Goal: Transaction & Acquisition: Purchase product/service

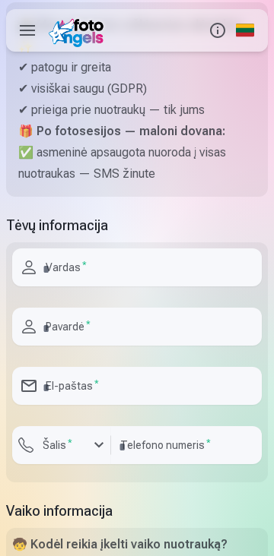
click at [144, 264] on input "text" at bounding box center [136, 268] width 249 height 38
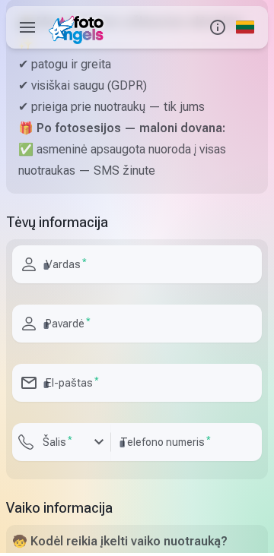
scroll to position [201, 0]
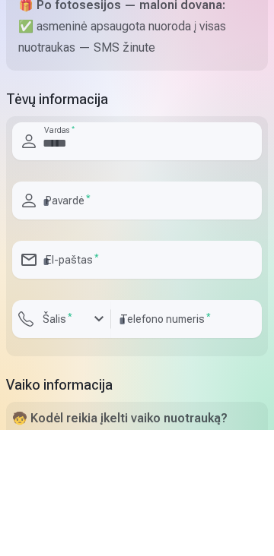
type input "*****"
click at [125, 327] on input "text" at bounding box center [136, 327] width 249 height 38
type input "*********"
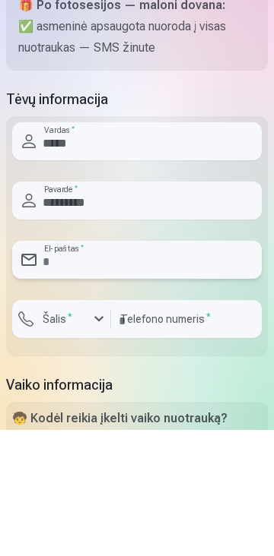
click at [126, 392] on input "email" at bounding box center [136, 386] width 249 height 38
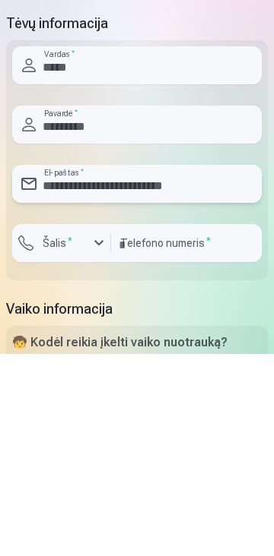
type input "**********"
click at [106, 451] on div "button" at bounding box center [99, 445] width 18 height 18
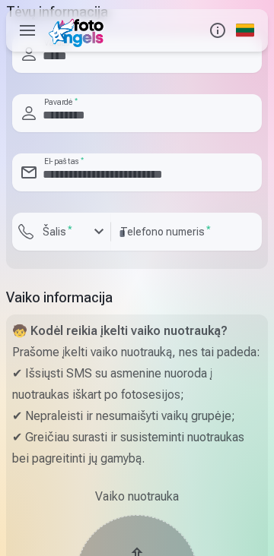
scroll to position [417, 0]
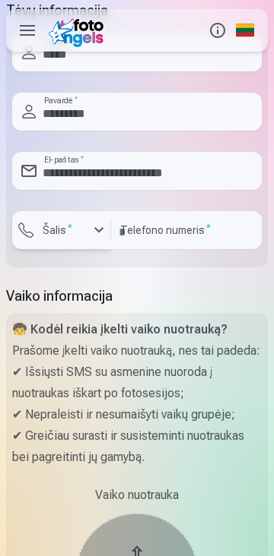
click at [100, 233] on div "button" at bounding box center [99, 230] width 18 height 18
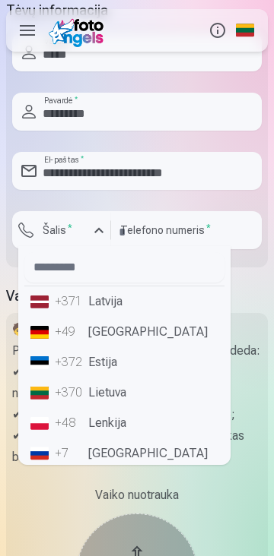
click at [112, 401] on li "+370 Lietuva" at bounding box center [124, 393] width 200 height 30
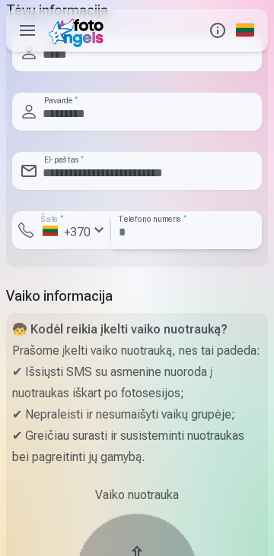
click at [208, 236] on input "number" at bounding box center [186, 230] width 150 height 38
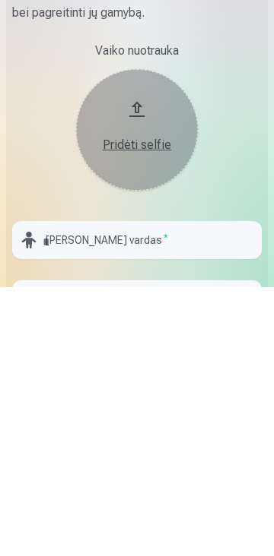
scroll to position [599, 0]
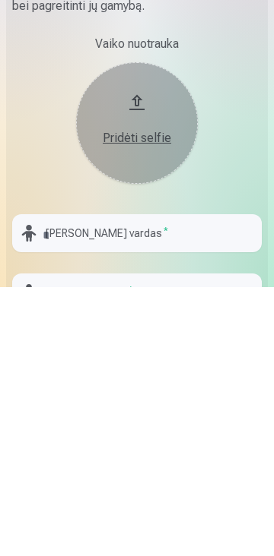
type input "*********"
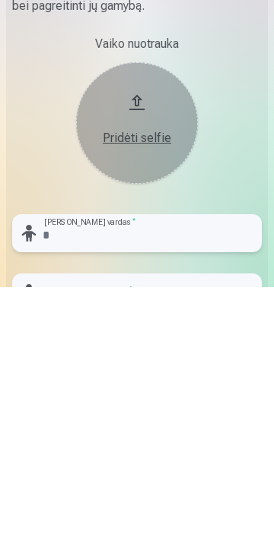
click at [158, 521] on input "text" at bounding box center [136, 502] width 249 height 38
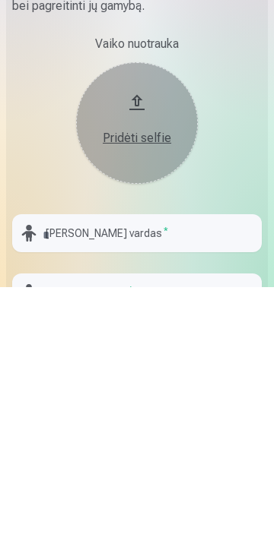
click at [139, 417] on div "Pridėti selfie" at bounding box center [136, 407] width 91 height 18
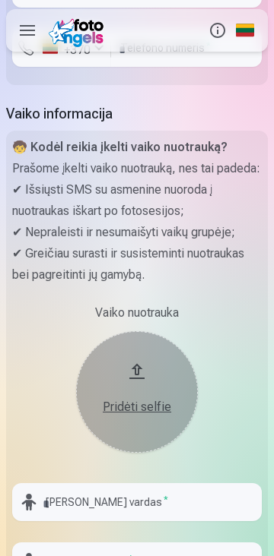
click at [147, 417] on div "Pridėti selfie" at bounding box center [136, 402] width 91 height 27
click at [140, 417] on div "Pridėti selfie" at bounding box center [136, 407] width 91 height 18
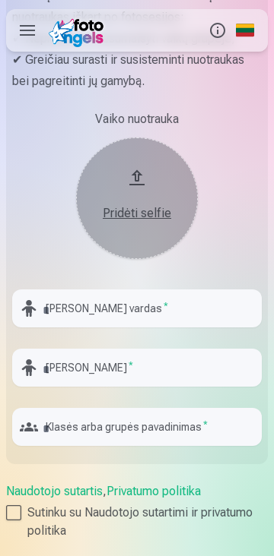
scroll to position [797, 0]
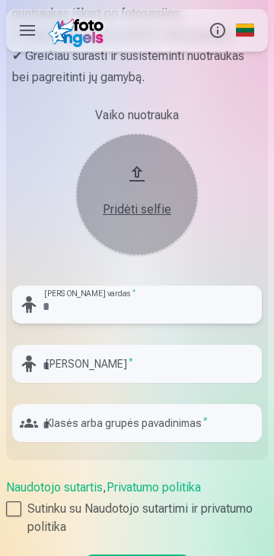
click at [177, 324] on input "text" at bounding box center [136, 305] width 249 height 38
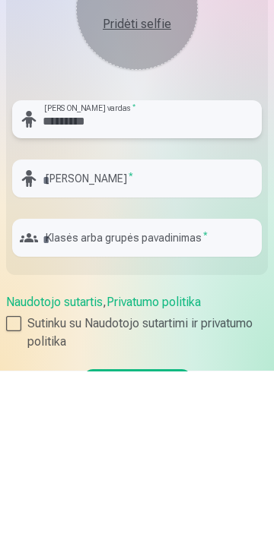
type input "*********"
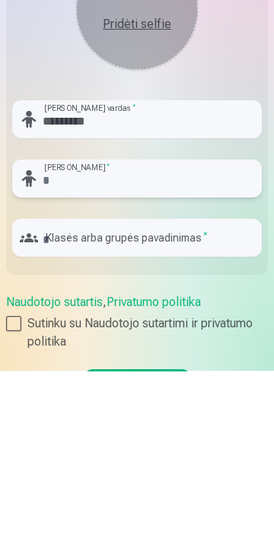
click at [53, 383] on input "text" at bounding box center [136, 364] width 249 height 38
type input "*"
type input "*******"
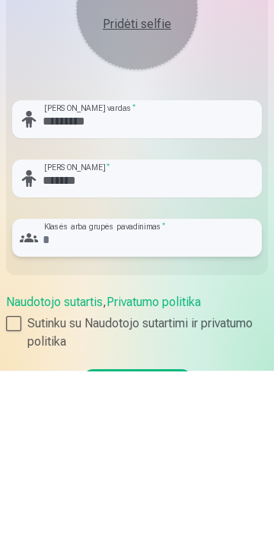
click at [63, 441] on input "text" at bounding box center [136, 423] width 249 height 38
click at [62, 442] on input "text" at bounding box center [136, 423] width 249 height 38
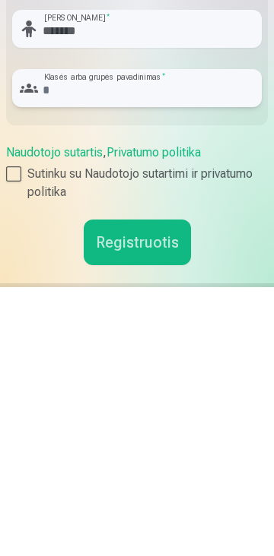
scroll to position [864, 0]
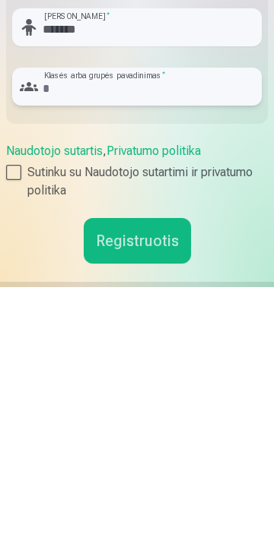
click at [46, 375] on input "text" at bounding box center [136, 356] width 249 height 38
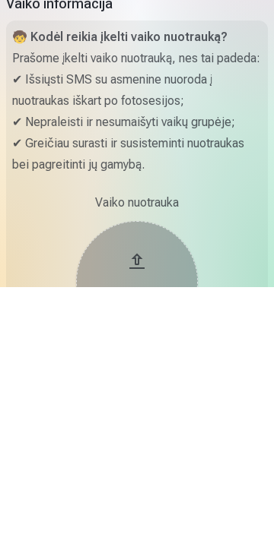
scroll to position [441, 0]
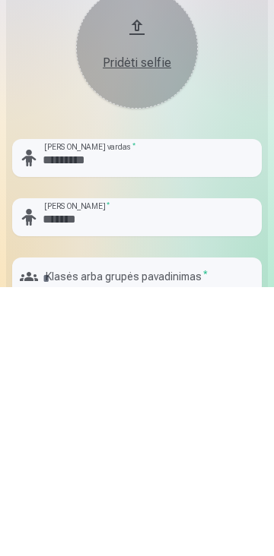
click at [128, 341] on div "Pridėti selfie" at bounding box center [136, 332] width 91 height 18
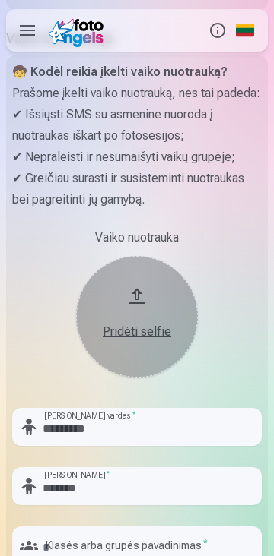
click at [122, 370] on button "Pridėti selfie" at bounding box center [137, 317] width 122 height 122
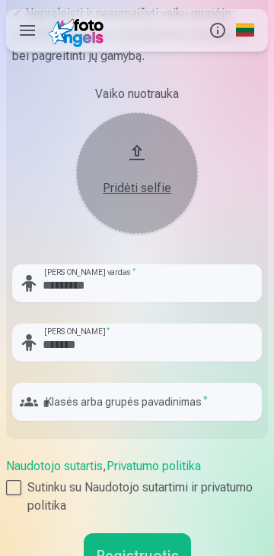
scroll to position [822, 0]
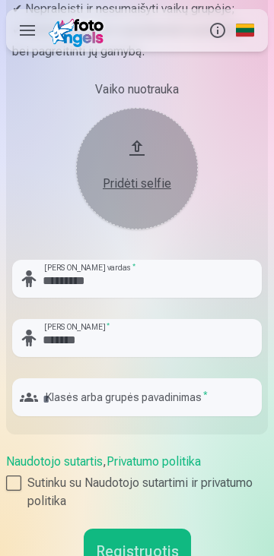
click at [126, 193] on div "Pridėti selfie" at bounding box center [136, 184] width 91 height 18
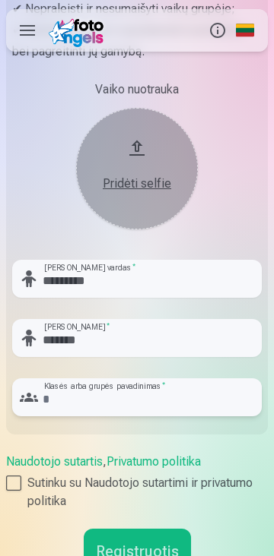
click at [77, 417] on input "text" at bounding box center [136, 398] width 249 height 38
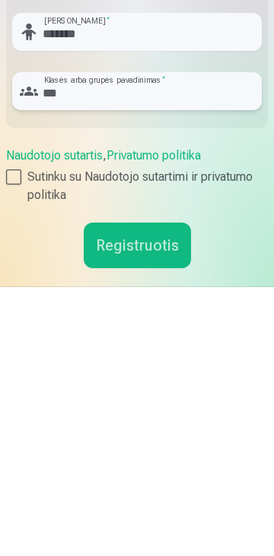
scroll to position [863, 0]
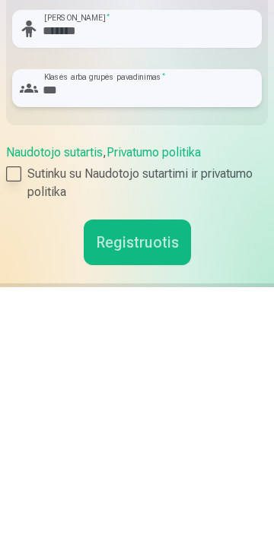
type input "***"
click at [15, 451] on div at bounding box center [13, 443] width 15 height 15
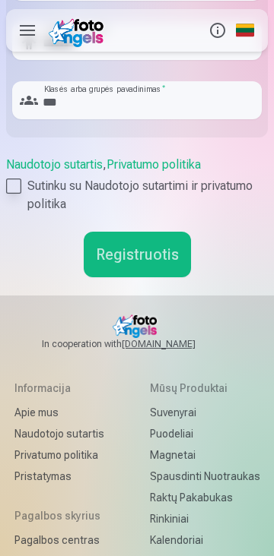
scroll to position [1099, 0]
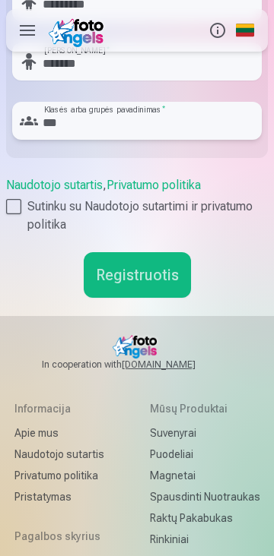
click at [143, 138] on input "***" at bounding box center [136, 121] width 249 height 38
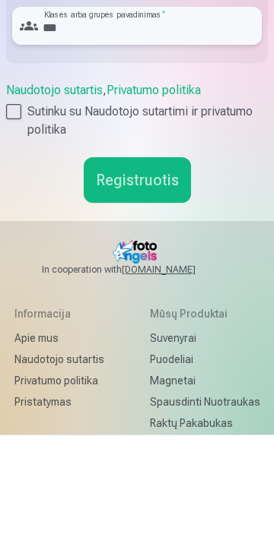
scroll to position [1072, 0]
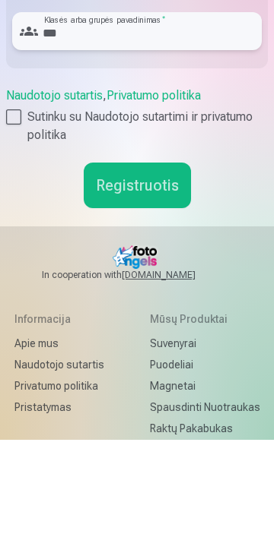
click at [78, 166] on input "***" at bounding box center [136, 147] width 249 height 38
click at [149, 325] on button "Registruotis" at bounding box center [137, 302] width 107 height 46
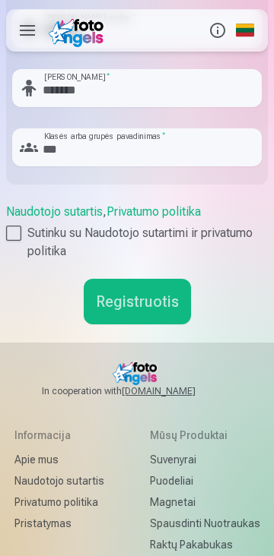
click at [140, 325] on button "Registruotis" at bounding box center [137, 302] width 107 height 46
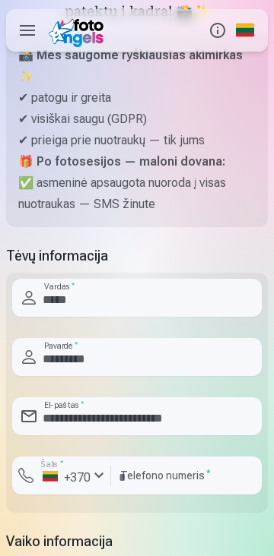
scroll to position [169, 0]
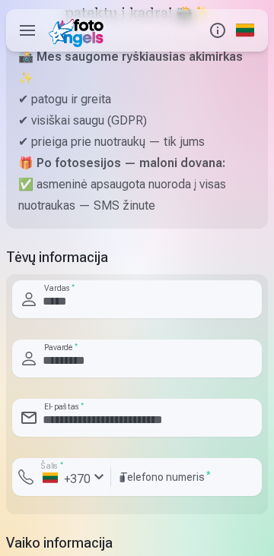
click at [24, 35] on label at bounding box center [27, 30] width 43 height 43
click at [23, 34] on label at bounding box center [27, 30] width 43 height 43
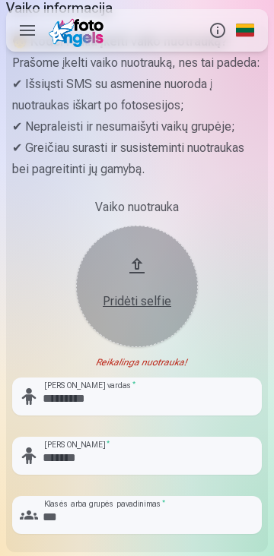
scroll to position [714, 0]
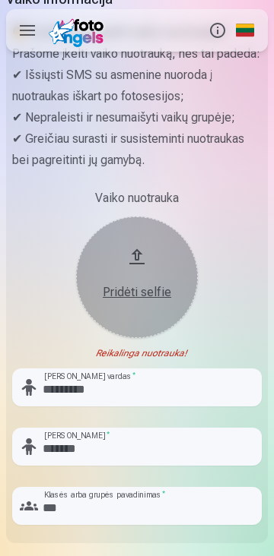
click at [133, 302] on div "Pridėti selfie" at bounding box center [136, 292] width 91 height 18
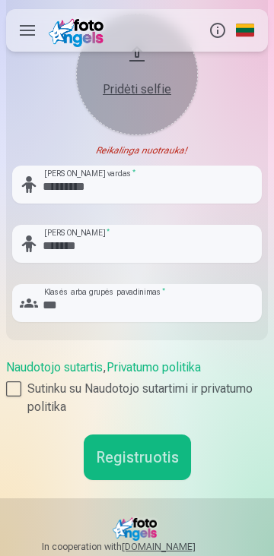
scroll to position [917, 0]
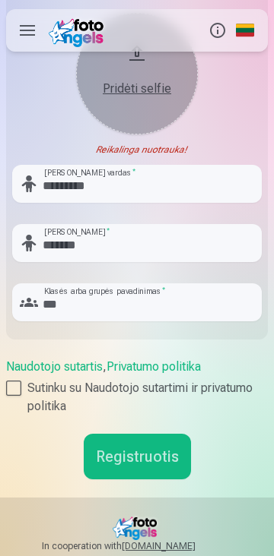
click at [125, 98] on div "Pridėti selfie" at bounding box center [136, 89] width 91 height 18
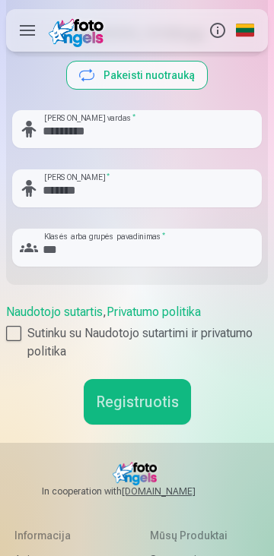
click at [156, 425] on button "Registruotis" at bounding box center [137, 402] width 107 height 46
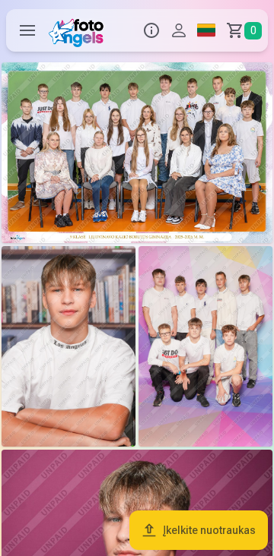
click at [253, 19] on link "Krepšelis 0" at bounding box center [244, 30] width 48 height 43
click at [221, 176] on img at bounding box center [137, 152] width 271 height 181
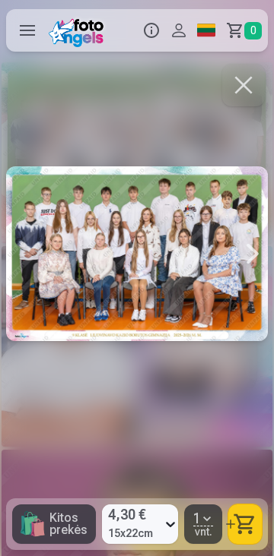
click at [258, 30] on span "0" at bounding box center [252, 30] width 17 height 17
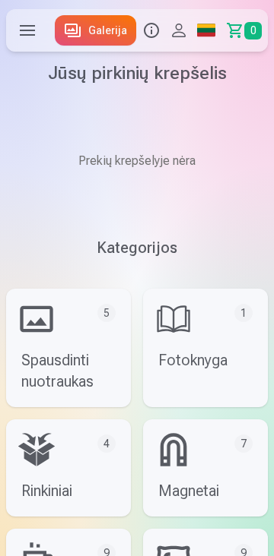
click at [71, 353] on link "Spausdinti nuotraukas 5" at bounding box center [68, 348] width 125 height 119
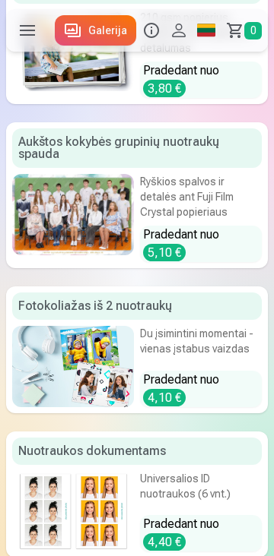
scroll to position [144, 0]
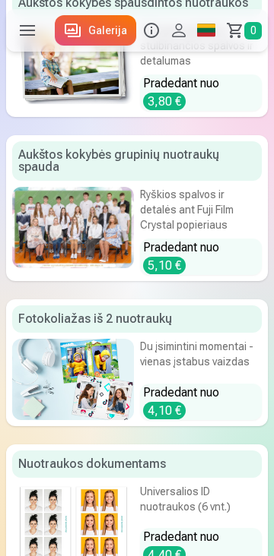
click at [92, 212] on div at bounding box center [73, 227] width 122 height 81
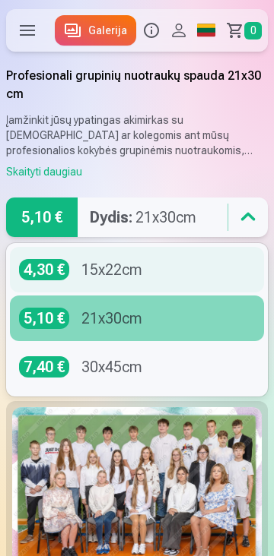
click at [99, 276] on div "15x22cm" at bounding box center [111, 269] width 61 height 21
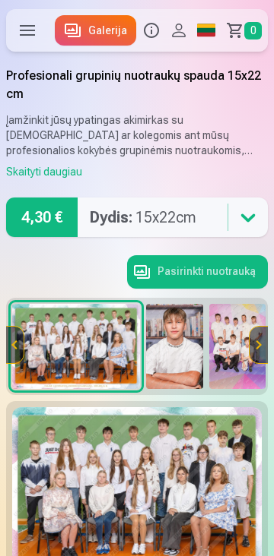
click at [212, 280] on button "Pasirinkti nuotrauką" at bounding box center [197, 271] width 141 height 33
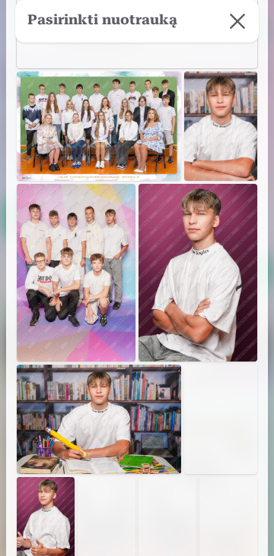
scroll to position [87, 0]
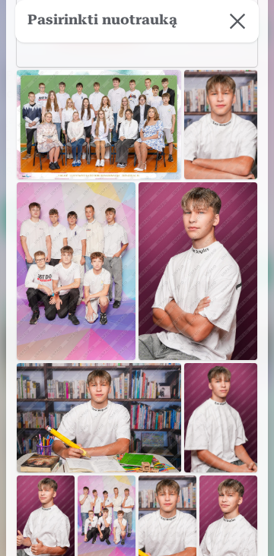
click at [111, 126] on img at bounding box center [99, 124] width 164 height 109
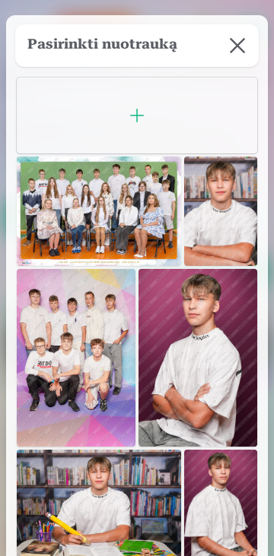
click at [232, 45] on button at bounding box center [237, 45] width 43 height 43
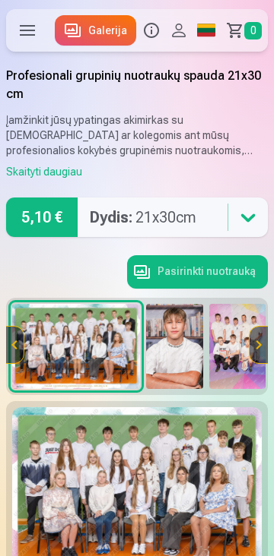
click at [249, 32] on span "0" at bounding box center [252, 30] width 17 height 17
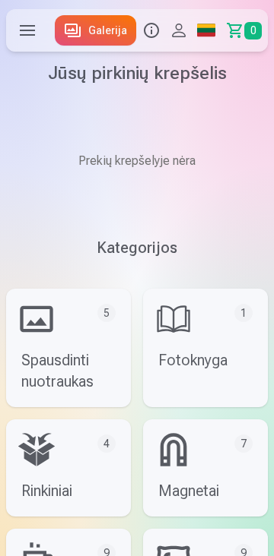
click at [236, 32] on link "Krepšelis 0" at bounding box center [244, 30] width 48 height 43
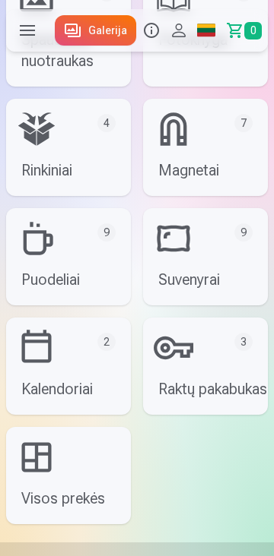
scroll to position [321, 0]
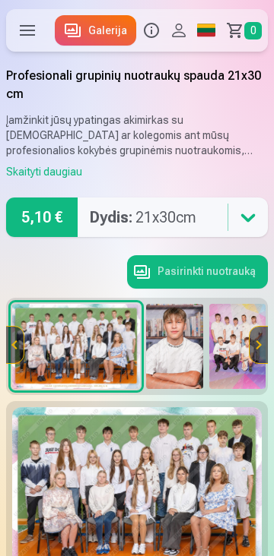
click at [192, 271] on button "Pasirinkti nuotrauką" at bounding box center [197, 271] width 141 height 33
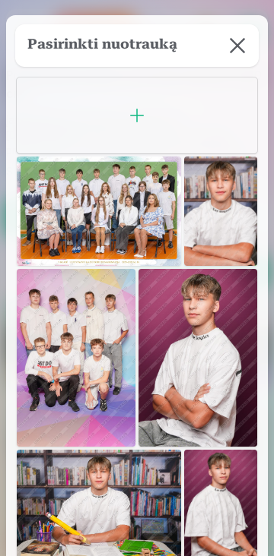
click at [105, 216] on img at bounding box center [99, 211] width 164 height 109
click at [114, 126] on div "Įkelkite nuotraukas" at bounding box center [137, 116] width 240 height 76
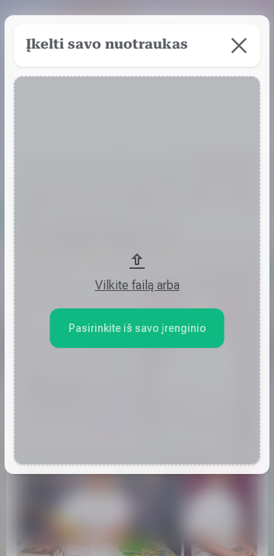
click at [224, 47] on button at bounding box center [238, 45] width 43 height 43
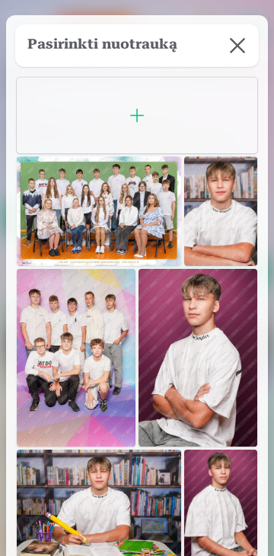
click at [216, 31] on button at bounding box center [237, 45] width 43 height 43
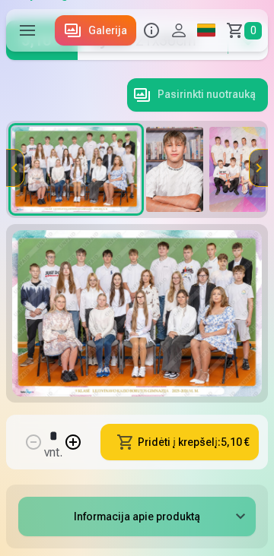
scroll to position [176, 0]
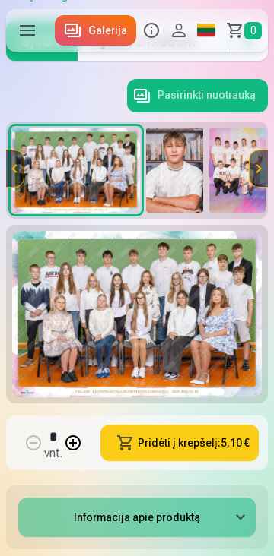
click at [173, 448] on button "Pridėti į krepšelį : 5,10 €" at bounding box center [179, 443] width 158 height 36
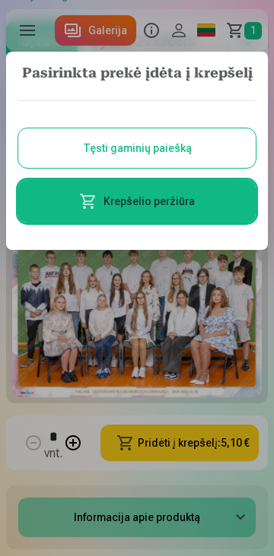
click at [160, 211] on link "Krepšelio peržiūra" at bounding box center [136, 201] width 237 height 43
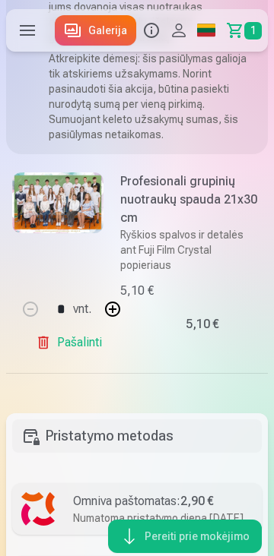
scroll to position [226, 0]
click at [208, 211] on h6 "Profesionali grupinių nuotraukų spauda 21x30 cm" at bounding box center [189, 200] width 138 height 55
click at [49, 347] on link "Pašalinti" at bounding box center [72, 343] width 72 height 30
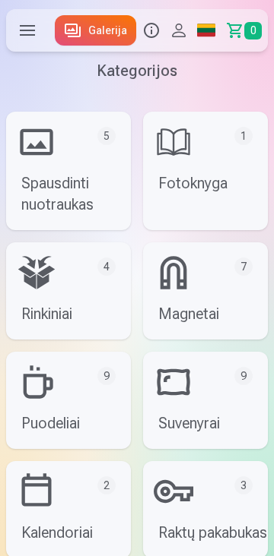
scroll to position [0, 0]
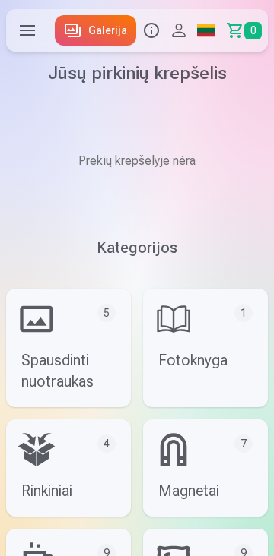
click at [61, 353] on link "Spausdinti nuotraukas 5" at bounding box center [68, 348] width 125 height 119
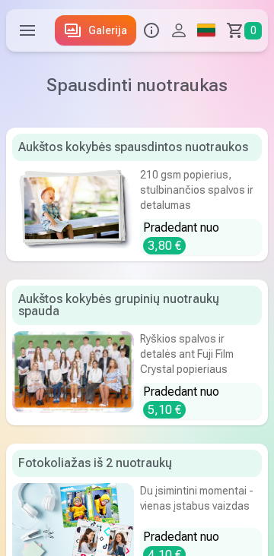
click at [74, 360] on div at bounding box center [73, 371] width 122 height 81
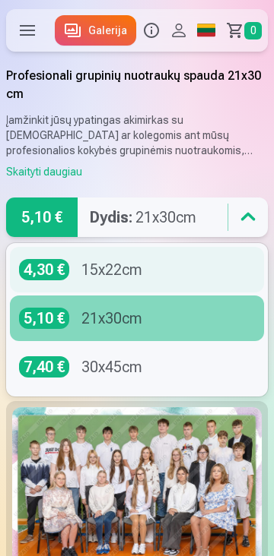
click at [147, 271] on div "4,30 € 15x22cm" at bounding box center [137, 269] width 236 height 21
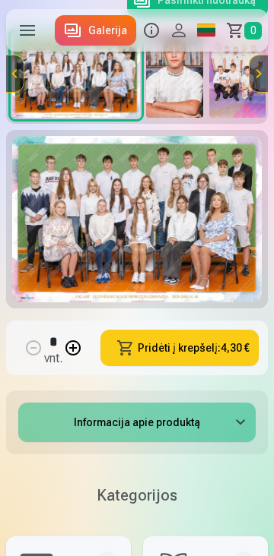
scroll to position [273, 0]
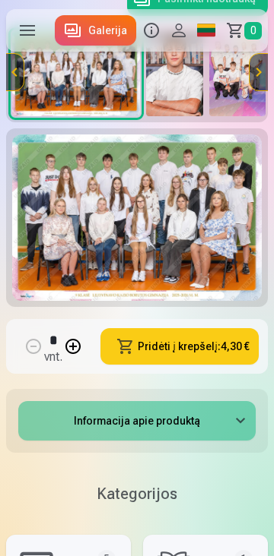
click at [187, 347] on button "Pridėti į krepšelį : 4,30 €" at bounding box center [179, 346] width 158 height 36
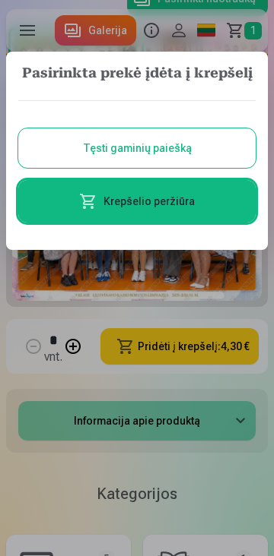
click at [133, 204] on link "Krepšelio peržiūra" at bounding box center [136, 201] width 237 height 43
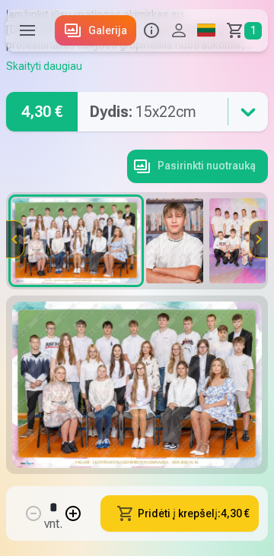
scroll to position [109, 0]
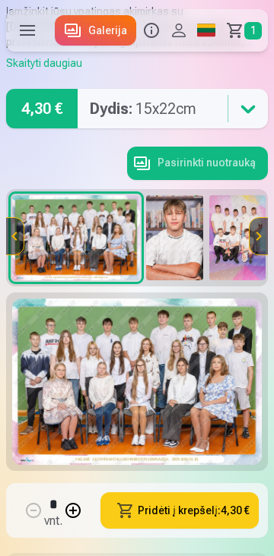
click at [179, 255] on img at bounding box center [174, 237] width 57 height 85
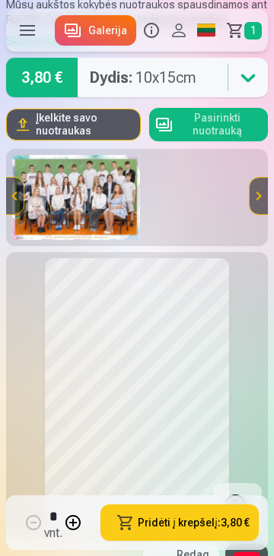
scroll to position [111, 0]
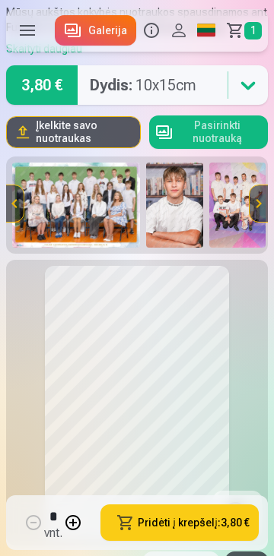
click at [264, 208] on button at bounding box center [258, 203] width 18 height 36
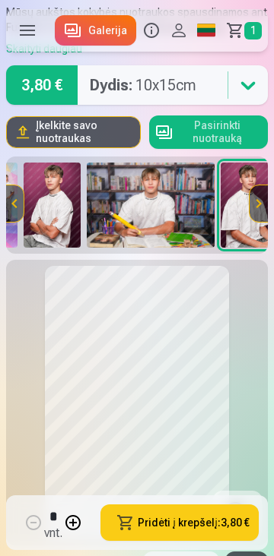
scroll to position [0, 261]
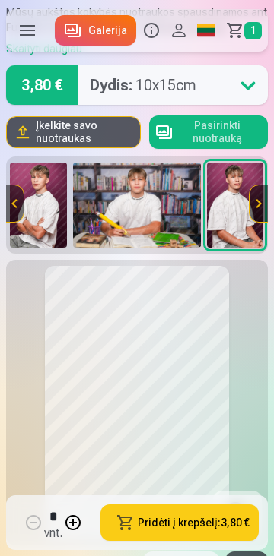
click at [15, 207] on button at bounding box center [14, 203] width 18 height 36
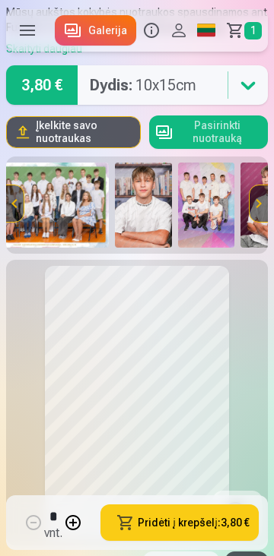
scroll to position [0, 0]
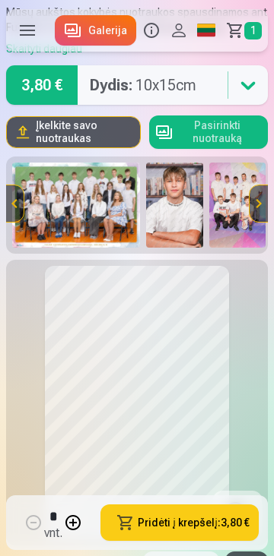
click at [168, 217] on img at bounding box center [174, 205] width 57 height 85
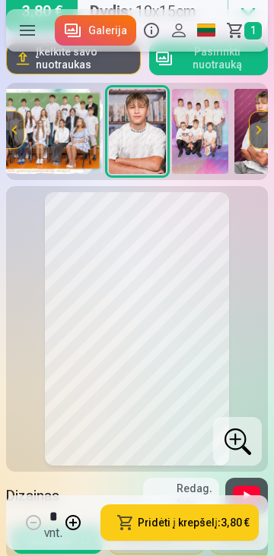
scroll to position [185, 0]
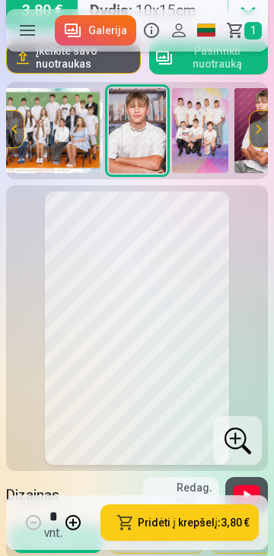
click at [204, 144] on img at bounding box center [200, 130] width 57 height 85
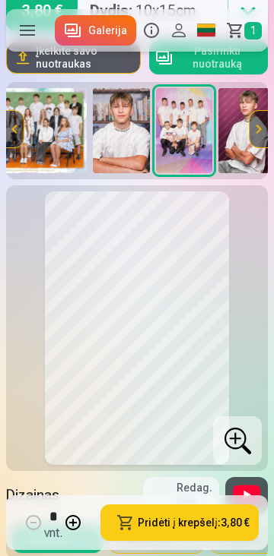
scroll to position [0, 100]
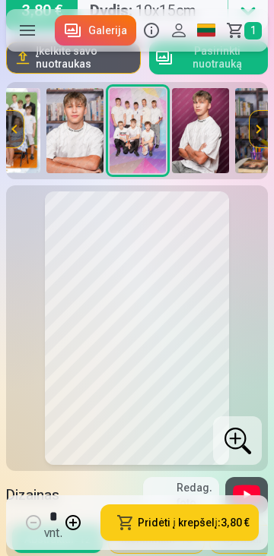
click at [257, 446] on div at bounding box center [237, 441] width 49 height 49
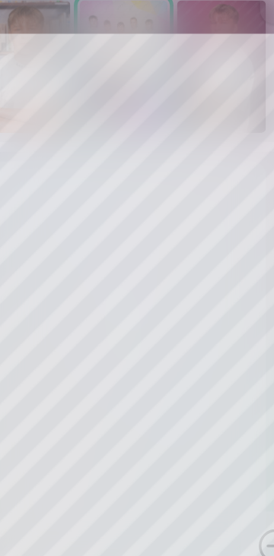
scroll to position [185, 0]
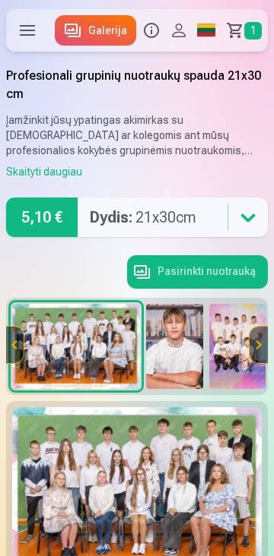
click at [226, 360] on img at bounding box center [237, 346] width 57 height 85
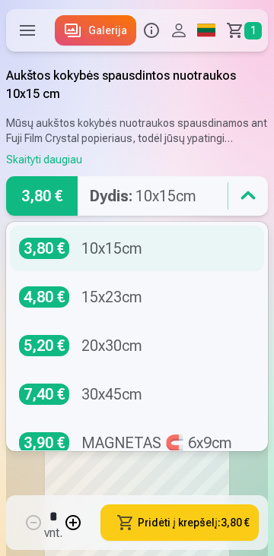
click at [179, 263] on div "3,80 € 10x15cm" at bounding box center [137, 249] width 254 height 46
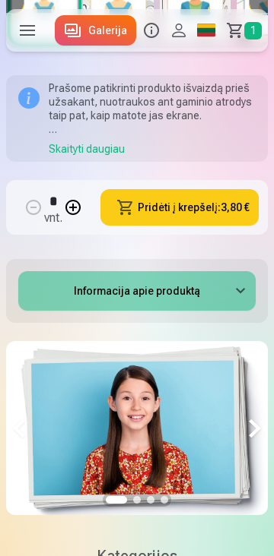
scroll to position [816, 0]
click at [224, 214] on button "Pridėti į krepšelį : 3,80 €" at bounding box center [179, 207] width 158 height 36
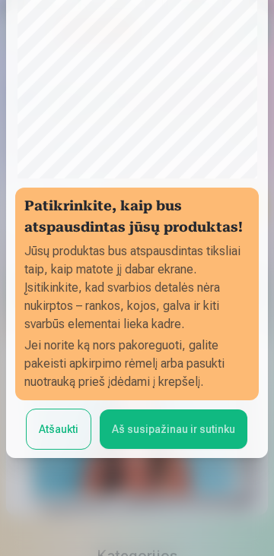
scroll to position [33, 0]
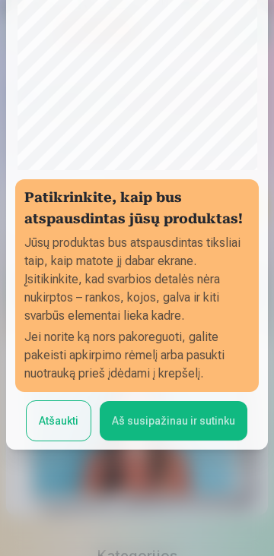
click at [52, 429] on button "Atšaukti" at bounding box center [59, 421] width 64 height 40
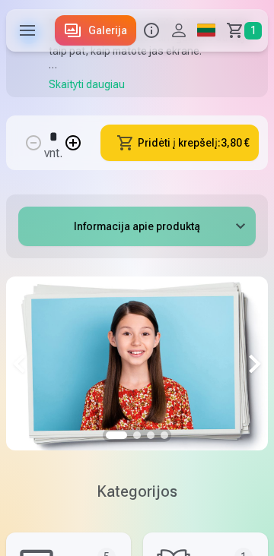
scroll to position [881, 0]
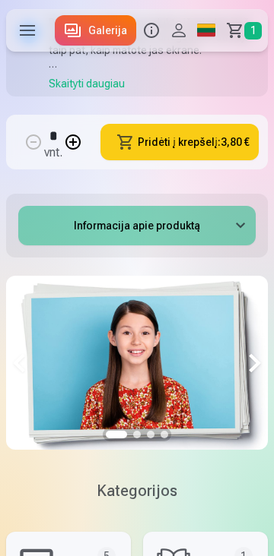
click at [186, 144] on button "Pridėti į krepšelį : 3,80 €" at bounding box center [179, 142] width 158 height 36
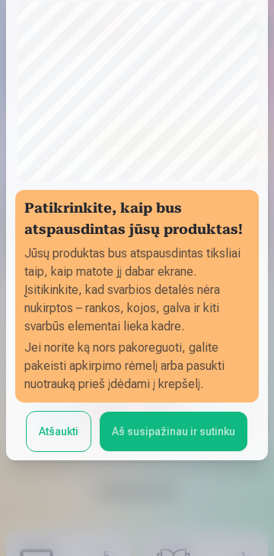
scroll to position [33, 0]
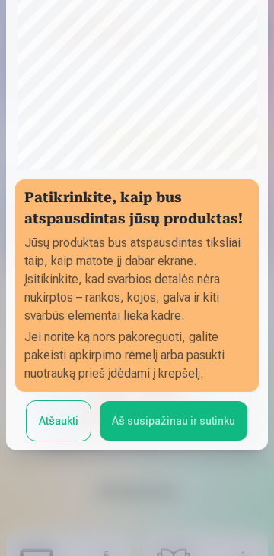
click at [162, 427] on button "Aš susipažinau ir sutinku" at bounding box center [173, 421] width 147 height 40
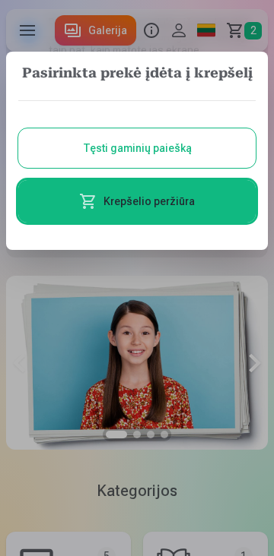
click at [154, 205] on link "Krepšelio peržiūra" at bounding box center [136, 201] width 237 height 43
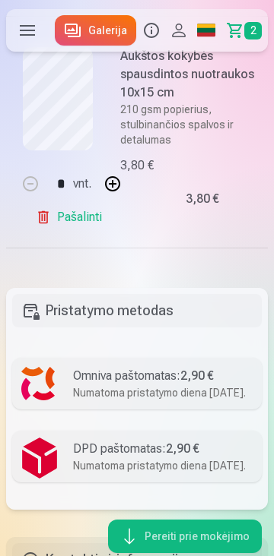
scroll to position [534, 0]
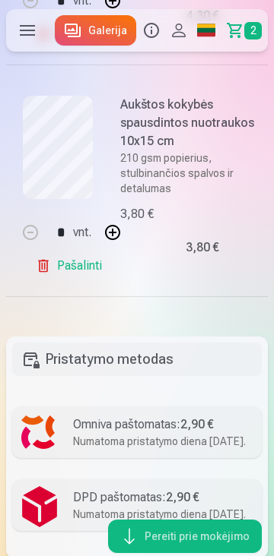
click at [70, 266] on link "Pašalinti" at bounding box center [72, 266] width 72 height 30
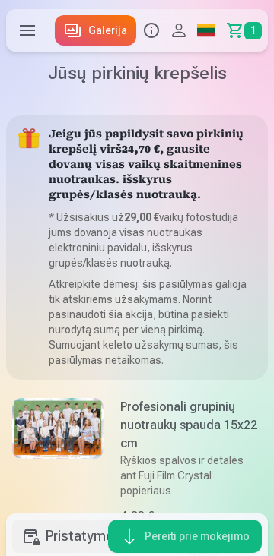
scroll to position [0, 0]
click at [242, 33] on link "Krepšelis 1" at bounding box center [244, 30] width 48 height 43
click at [28, 33] on label at bounding box center [27, 30] width 43 height 43
click at [172, 32] on button "Profilis" at bounding box center [178, 30] width 27 height 43
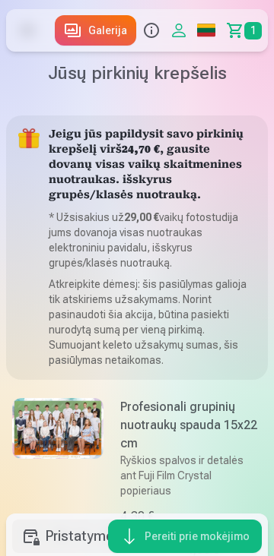
click at [205, 30] on link "Global" at bounding box center [205, 30] width 27 height 43
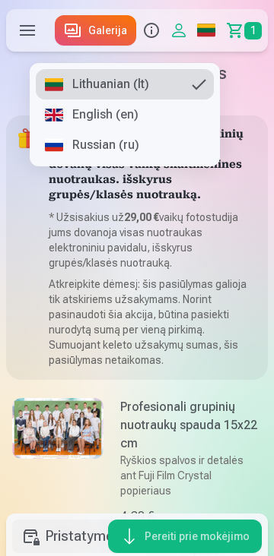
click at [154, 30] on button "Info" at bounding box center [151, 30] width 27 height 43
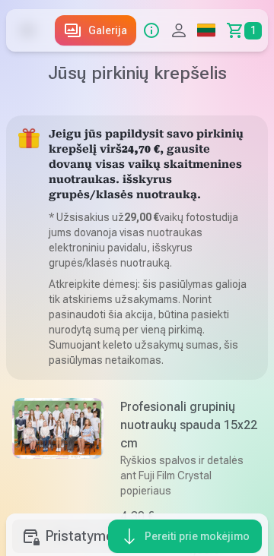
click at [100, 30] on link "Galerija" at bounding box center [95, 30] width 81 height 30
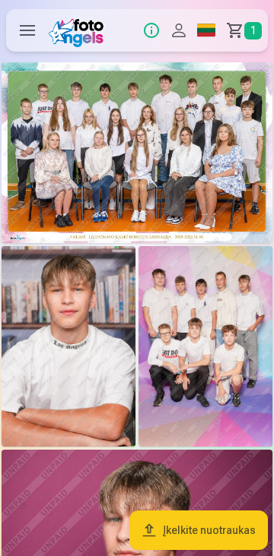
click at [224, 376] on img at bounding box center [205, 346] width 134 height 201
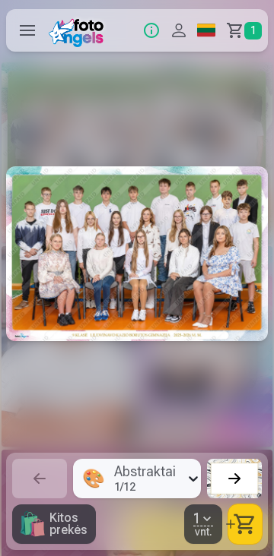
scroll to position [0, 547]
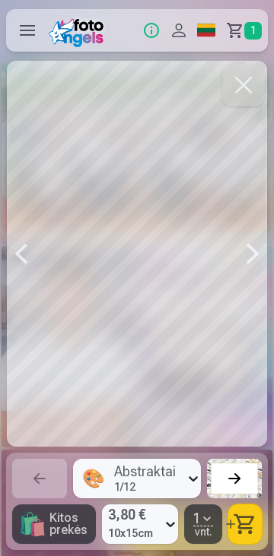
click at [255, 261] on div at bounding box center [252, 254] width 30 height 386
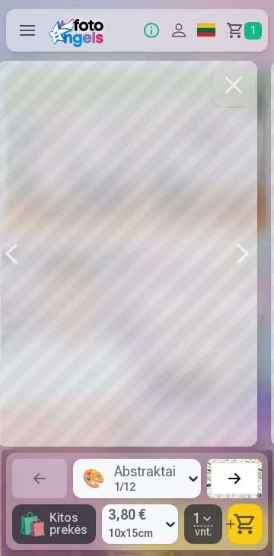
scroll to position [0, 547]
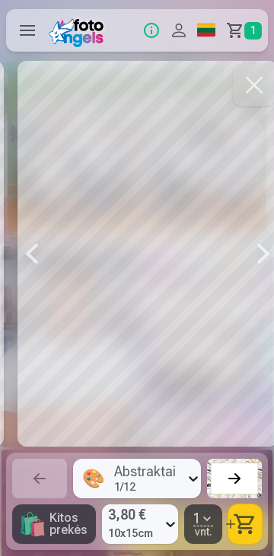
scroll to position [0, 547]
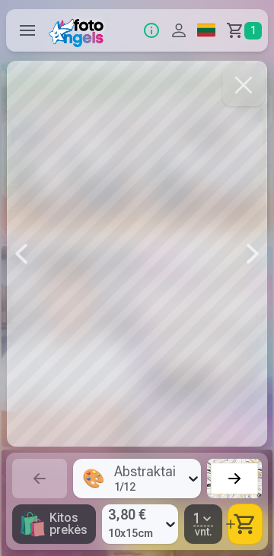
click at [248, 512] on button "button" at bounding box center [244, 525] width 33 height 40
click at [252, 252] on div at bounding box center [252, 254] width 30 height 386
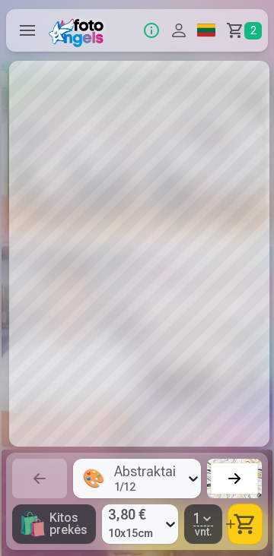
scroll to position [0, 821]
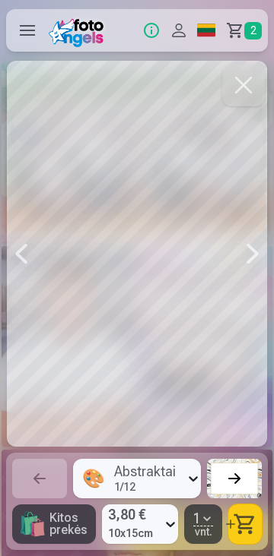
click at [258, 253] on div at bounding box center [252, 254] width 30 height 386
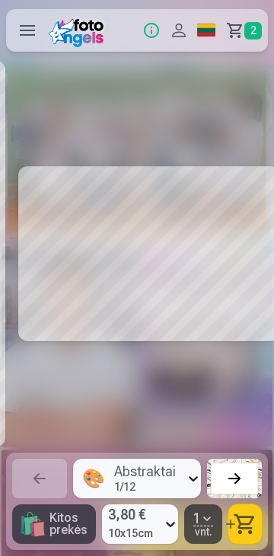
scroll to position [0, 1094]
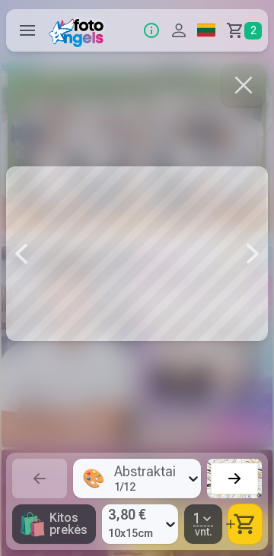
click at [251, 262] on div at bounding box center [252, 254] width 30 height 386
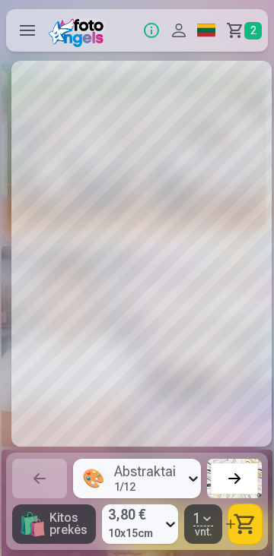
scroll to position [0, 1368]
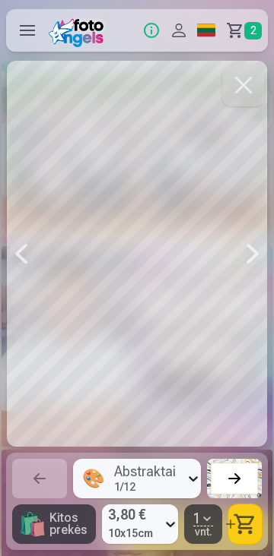
click at [247, 518] on button "button" at bounding box center [244, 525] width 33 height 40
click at [260, 250] on div at bounding box center [252, 254] width 30 height 386
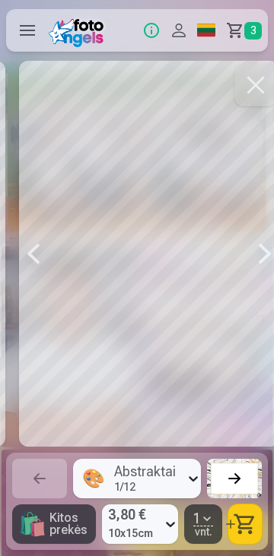
scroll to position [0, 1642]
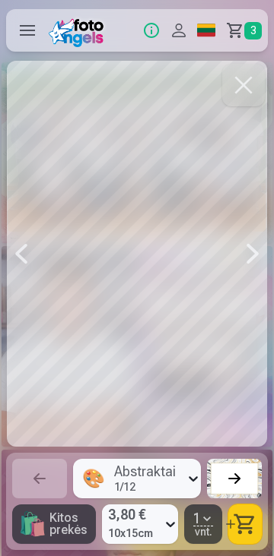
click at [251, 254] on div at bounding box center [252, 254] width 30 height 386
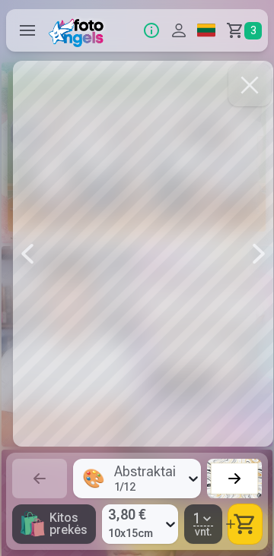
scroll to position [0, 1915]
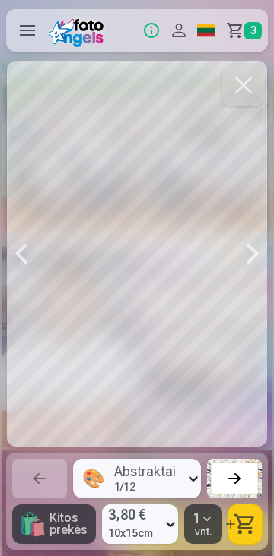
click at [252, 256] on div at bounding box center [252, 254] width 30 height 386
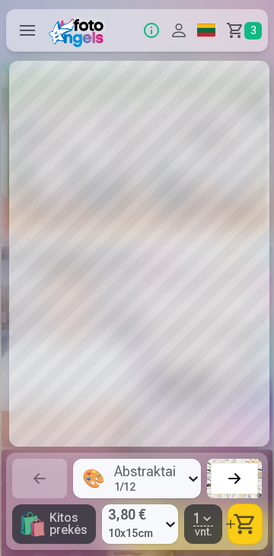
scroll to position [0, 2189]
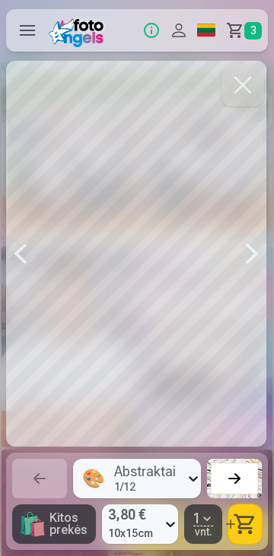
scroll to position [0, 2463]
click at [261, 250] on div at bounding box center [252, 254] width 30 height 386
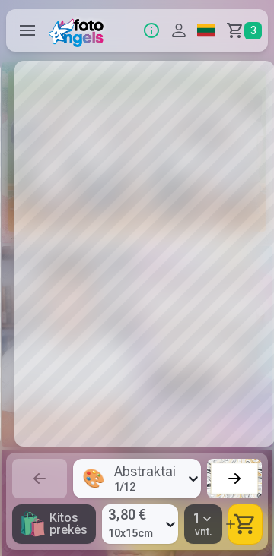
scroll to position [0, 2736]
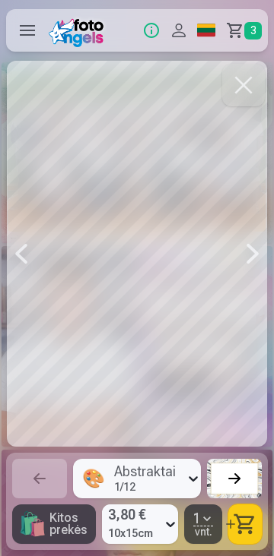
click at [27, 255] on div at bounding box center [21, 254] width 30 height 386
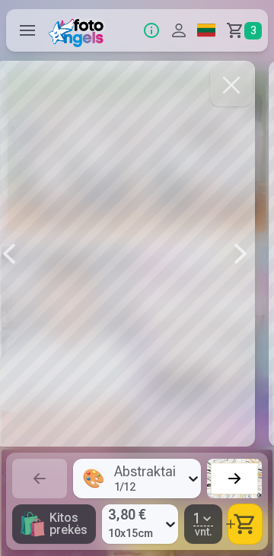
scroll to position [0, 2463]
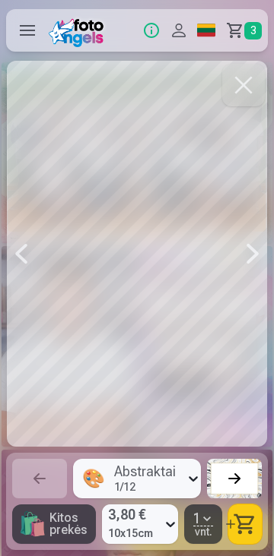
click at [256, 251] on div at bounding box center [252, 254] width 30 height 386
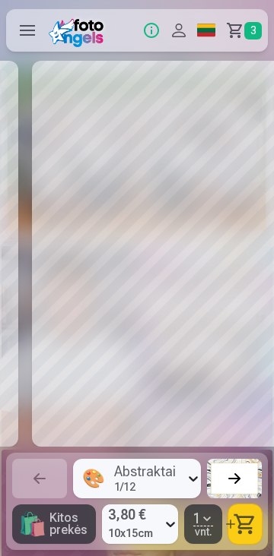
scroll to position [0, 2736]
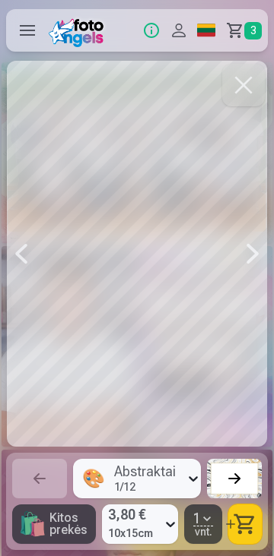
click at [243, 254] on div at bounding box center [252, 254] width 30 height 386
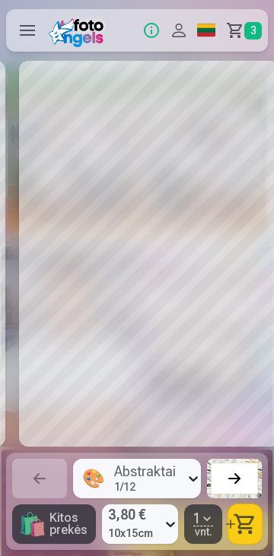
scroll to position [0, 3010]
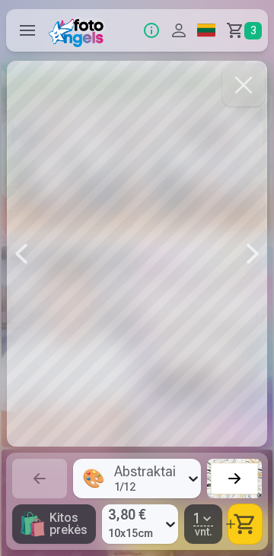
click at [243, 261] on div at bounding box center [252, 254] width 30 height 386
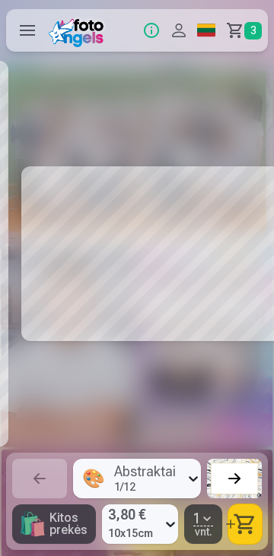
scroll to position [0, 3283]
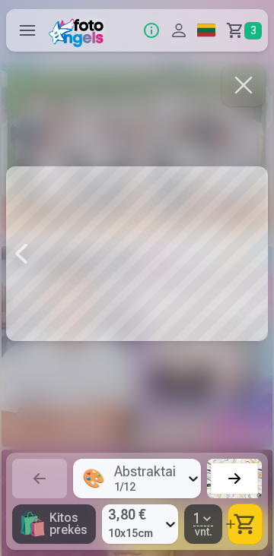
click at [244, 20] on link "Krepšelis 3" at bounding box center [244, 30] width 48 height 43
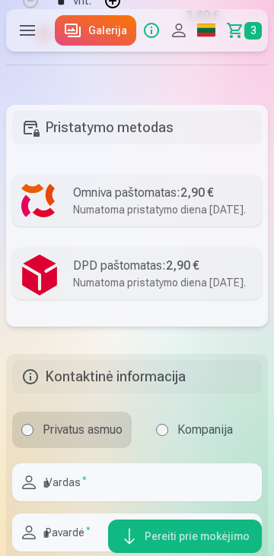
scroll to position [999, 0]
click at [184, 203] on div "Numatoma pristatymo diena [DATE]." at bounding box center [162, 208] width 179 height 15
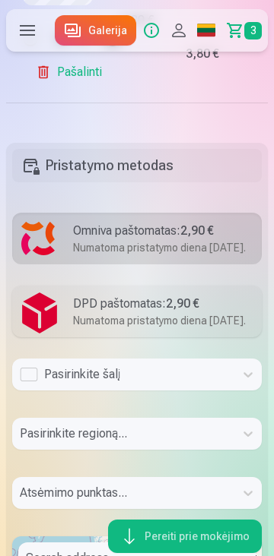
scroll to position [961, 0]
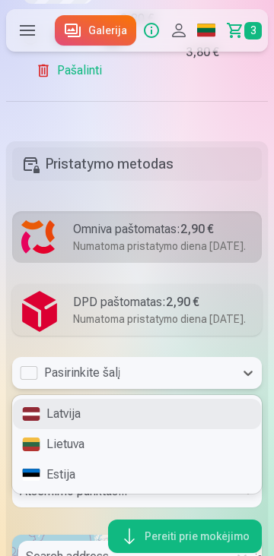
click at [77, 460] on div "Lietuva" at bounding box center [137, 444] width 248 height 30
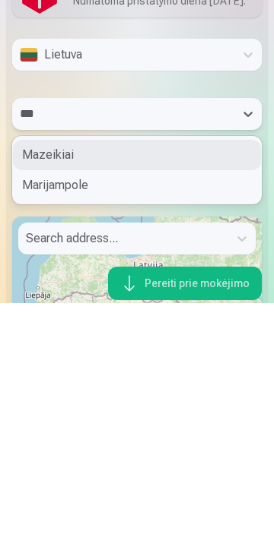
scroll to position [0, 0]
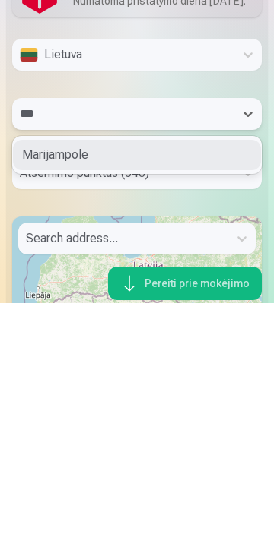
click at [71, 423] on div "Marijampole" at bounding box center [137, 408] width 248 height 30
type input "***"
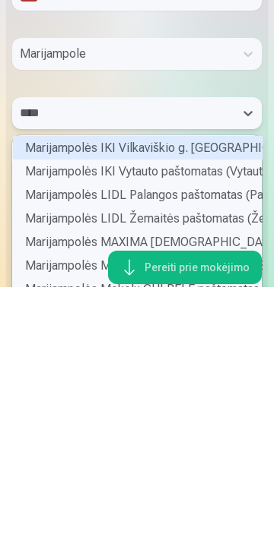
type input "*****"
click at [163, 452] on div "Marijampolės IKI Vytauto paštomatas (Vytauto g. 48A)" at bounding box center [137, 441] width 249 height 24
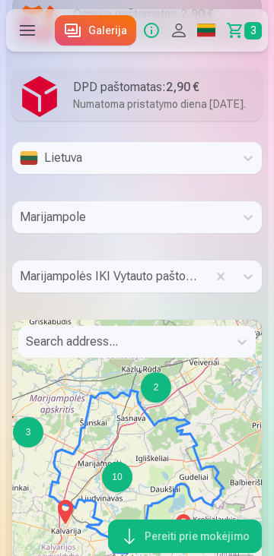
scroll to position [1181, 0]
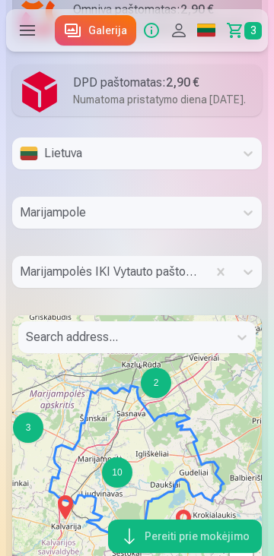
click at [257, 344] on div "Lietuva Marijampole [GEOGRAPHIC_DATA] IKI Vytauto paštomatas (Vytauto g. 48A) S…" at bounding box center [136, 379] width 249 height 482
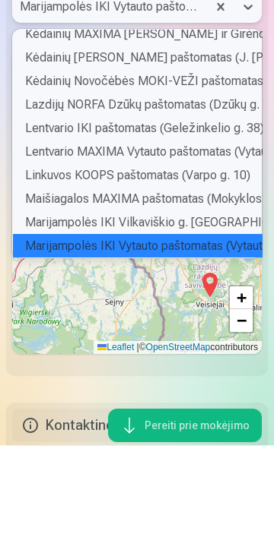
scroll to position [224, 244]
click at [143, 369] on div "Marijampolės IKI Vytauto paštomatas (Vytauto g. 48A)" at bounding box center [137, 357] width 249 height 24
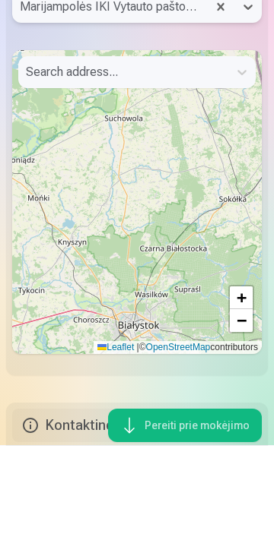
scroll to position [1335, 0]
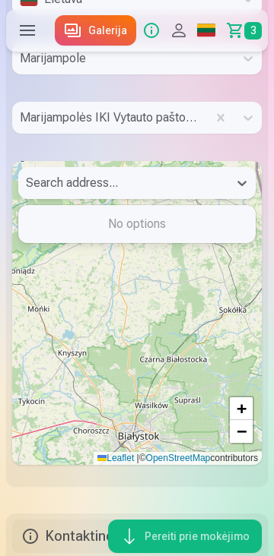
click at [258, 180] on div "Lietuva Marijampole [GEOGRAPHIC_DATA] IKI Vytauto paštomatas (Vytauto g. 48A) U…" at bounding box center [136, 224] width 249 height 482
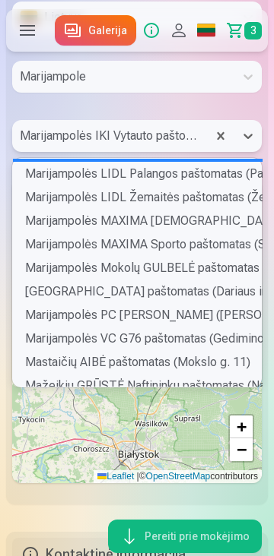
scroll to position [5513, 0]
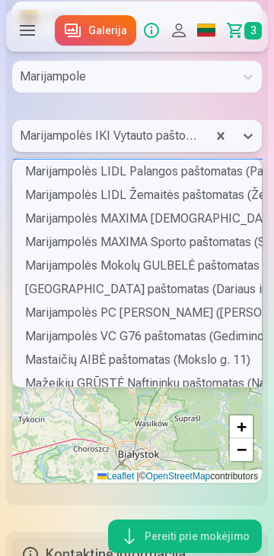
click at [188, 230] on div "Marijampolės MAXIMA [DEMOGRAPHIC_DATA] paštomatas ([DEMOGRAPHIC_DATA] g. 38)" at bounding box center [137, 219] width 249 height 24
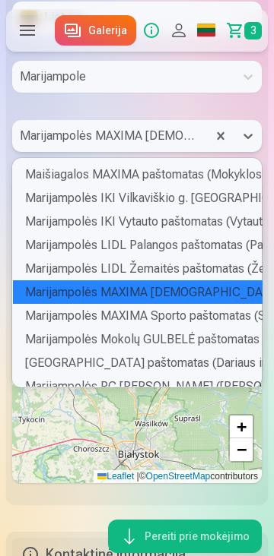
scroll to position [5442, 0]
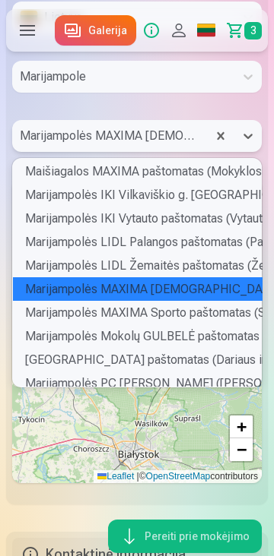
click at [142, 230] on div "Marijampolės IKI Vytauto paštomatas (Vytauto g. 48A)" at bounding box center [137, 219] width 249 height 24
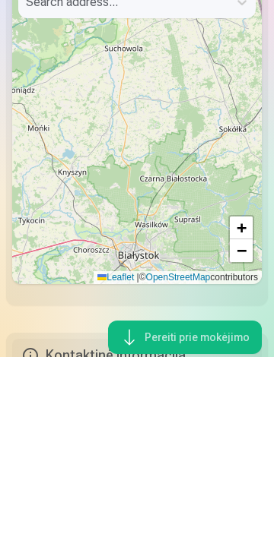
scroll to position [1317, 0]
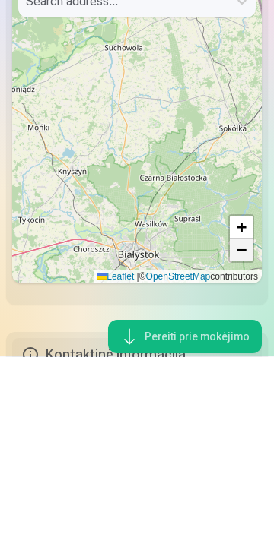
click at [243, 459] on span "−" at bounding box center [241, 449] width 10 height 19
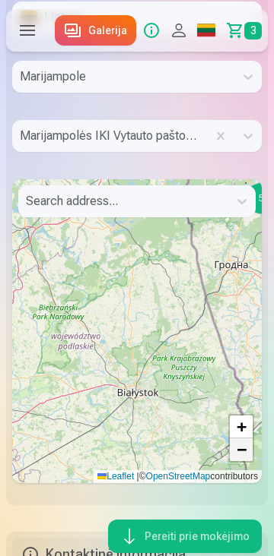
click at [239, 459] on span "−" at bounding box center [241, 449] width 10 height 19
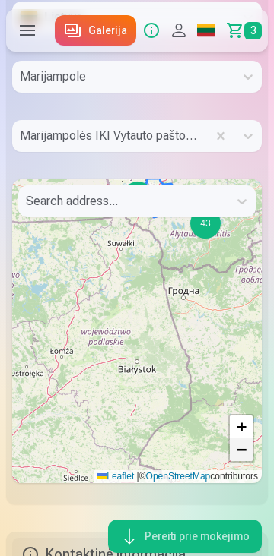
click at [243, 459] on span "−" at bounding box center [241, 449] width 10 height 19
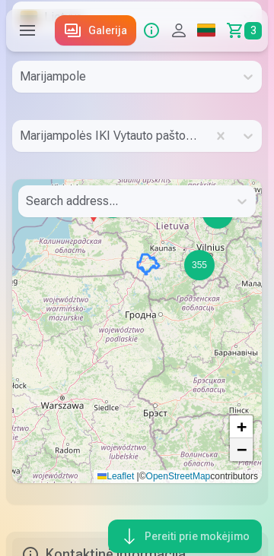
click at [245, 459] on span "−" at bounding box center [241, 449] width 10 height 19
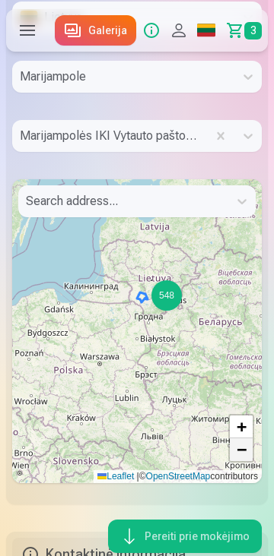
click at [245, 459] on span "−" at bounding box center [241, 449] width 10 height 19
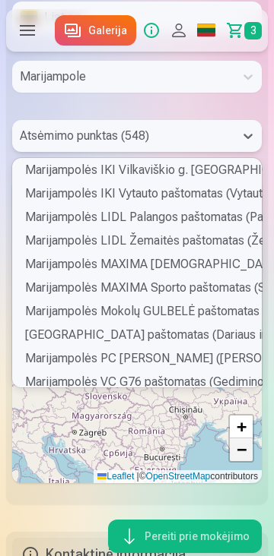
scroll to position [5474, 0]
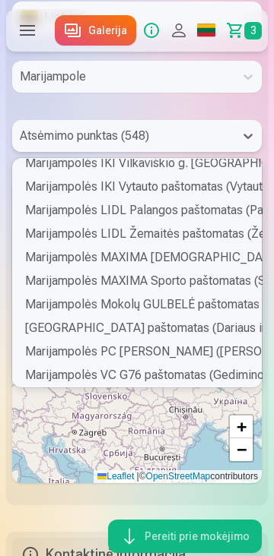
click at [144, 198] on div "Marijampolės IKI Vytauto paštomatas (Vytauto g. 48A)" at bounding box center [137, 187] width 249 height 24
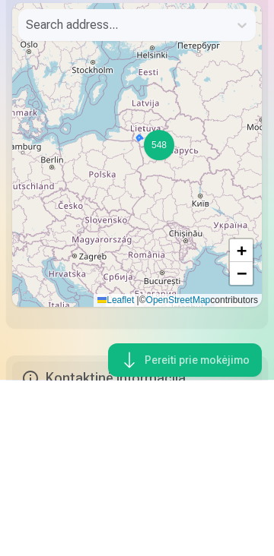
scroll to position [1317, 0]
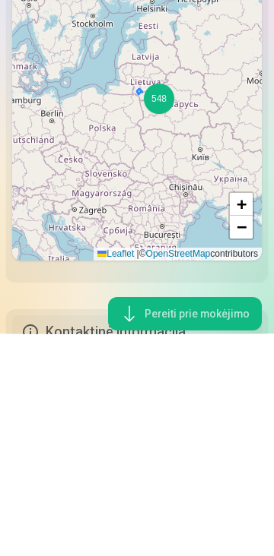
click at [27, 211] on input "text" at bounding box center [27, 201] width 3 height 18
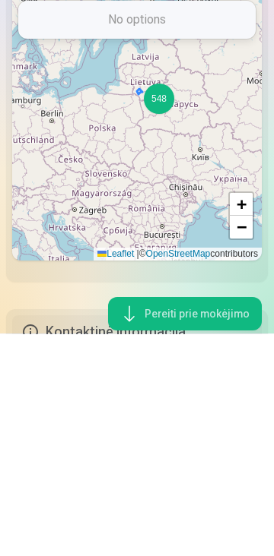
click at [127, 258] on div "No options" at bounding box center [137, 242] width 236 height 30
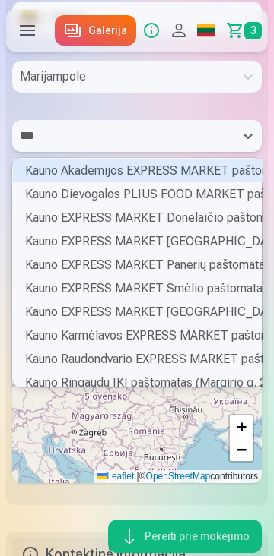
scroll to position [0, 0]
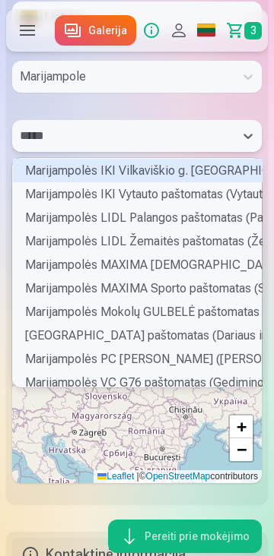
type input "******"
click at [234, 206] on div "Marijampolės IKI Vytauto paštomatas (Vytauto g. 48A)" at bounding box center [137, 194] width 249 height 24
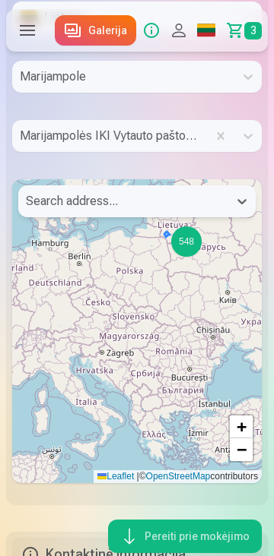
click at [188, 257] on div "548" at bounding box center [186, 241] width 30 height 30
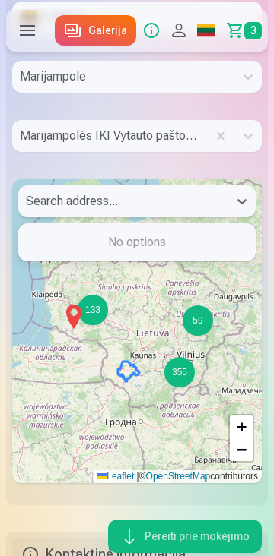
click at [215, 258] on div "No options" at bounding box center [137, 242] width 236 height 30
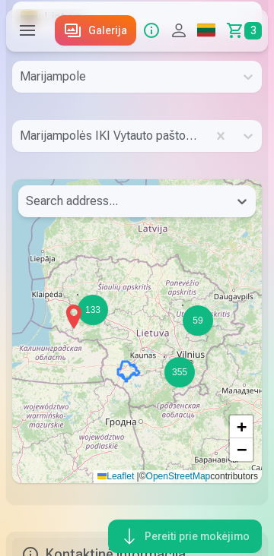
type input "*"
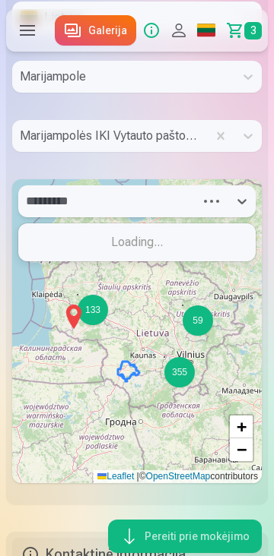
type input "**********"
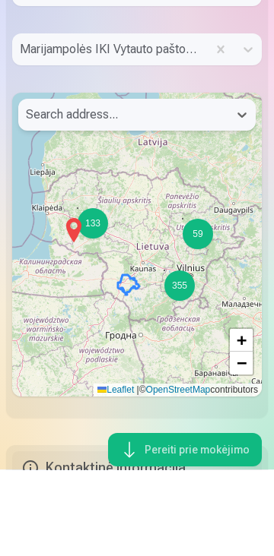
scroll to position [1317, 0]
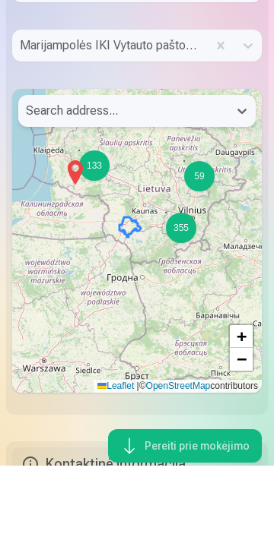
click at [131, 350] on div "133 59 355 + − Leaflet | © OpenStreetMap contributors" at bounding box center [136, 331] width 249 height 304
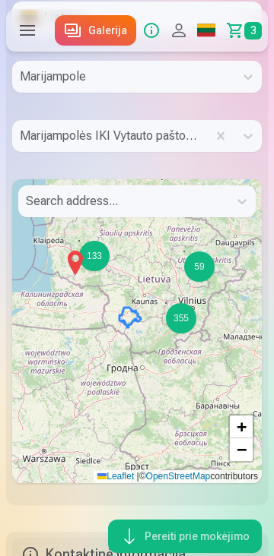
click at [131, 328] on icon at bounding box center [129, 318] width 21 height 20
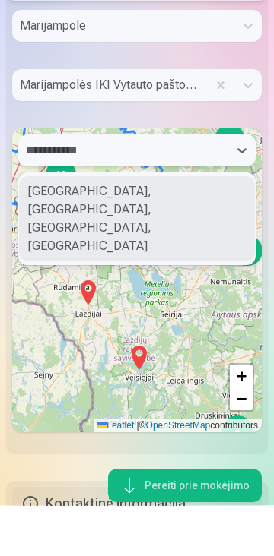
type input "**********"
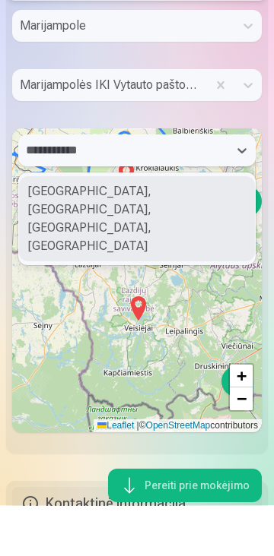
scroll to position [0, 0]
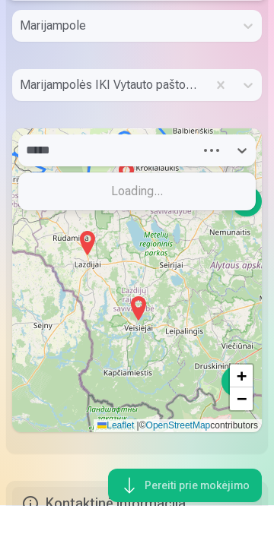
type input "****"
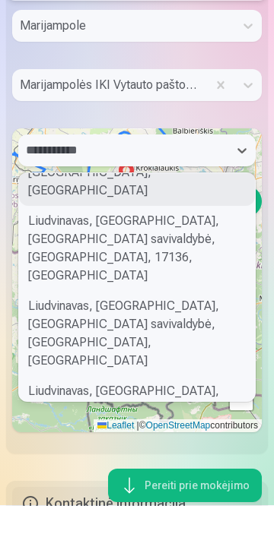
scroll to position [55, 0]
type input "*"
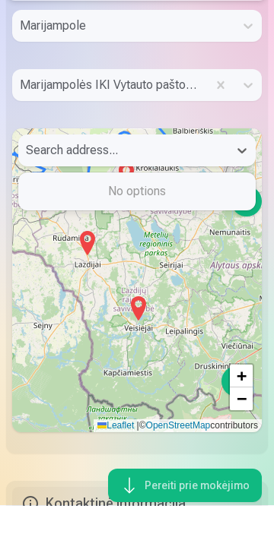
click at [176, 258] on div "No options" at bounding box center [137, 242] width 236 height 30
click at [131, 258] on div "No options" at bounding box center [137, 242] width 236 height 30
click at [32, 211] on input "**********" at bounding box center [58, 201] width 65 height 18
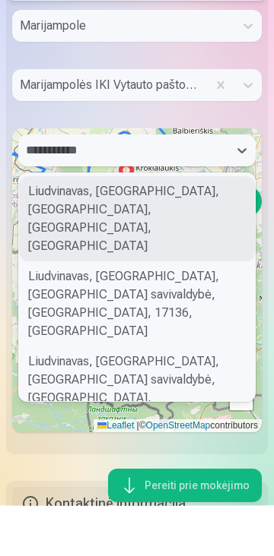
click at [185, 293] on div "Liudvinavas, [GEOGRAPHIC_DATA], [GEOGRAPHIC_DATA], [GEOGRAPHIC_DATA], [GEOGRAPH…" at bounding box center [137, 269] width 236 height 85
type input "**********"
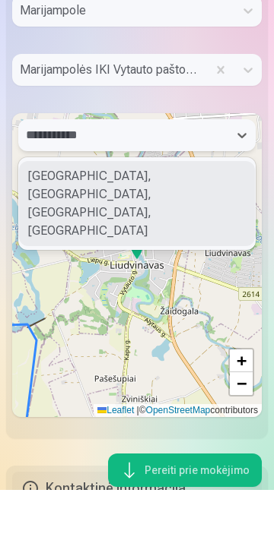
scroll to position [1317, 0]
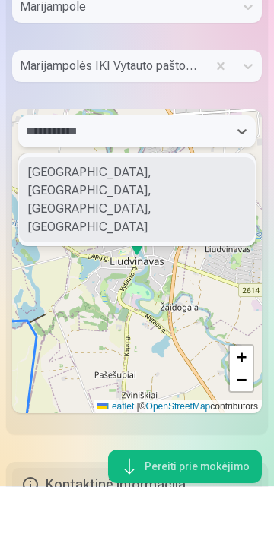
click at [225, 278] on div "[GEOGRAPHIC_DATA], [GEOGRAPHIC_DATA], [GEOGRAPHIC_DATA], [GEOGRAPHIC_DATA]" at bounding box center [137, 269] width 236 height 85
type input "**********"
